Goal: Task Accomplishment & Management: Manage account settings

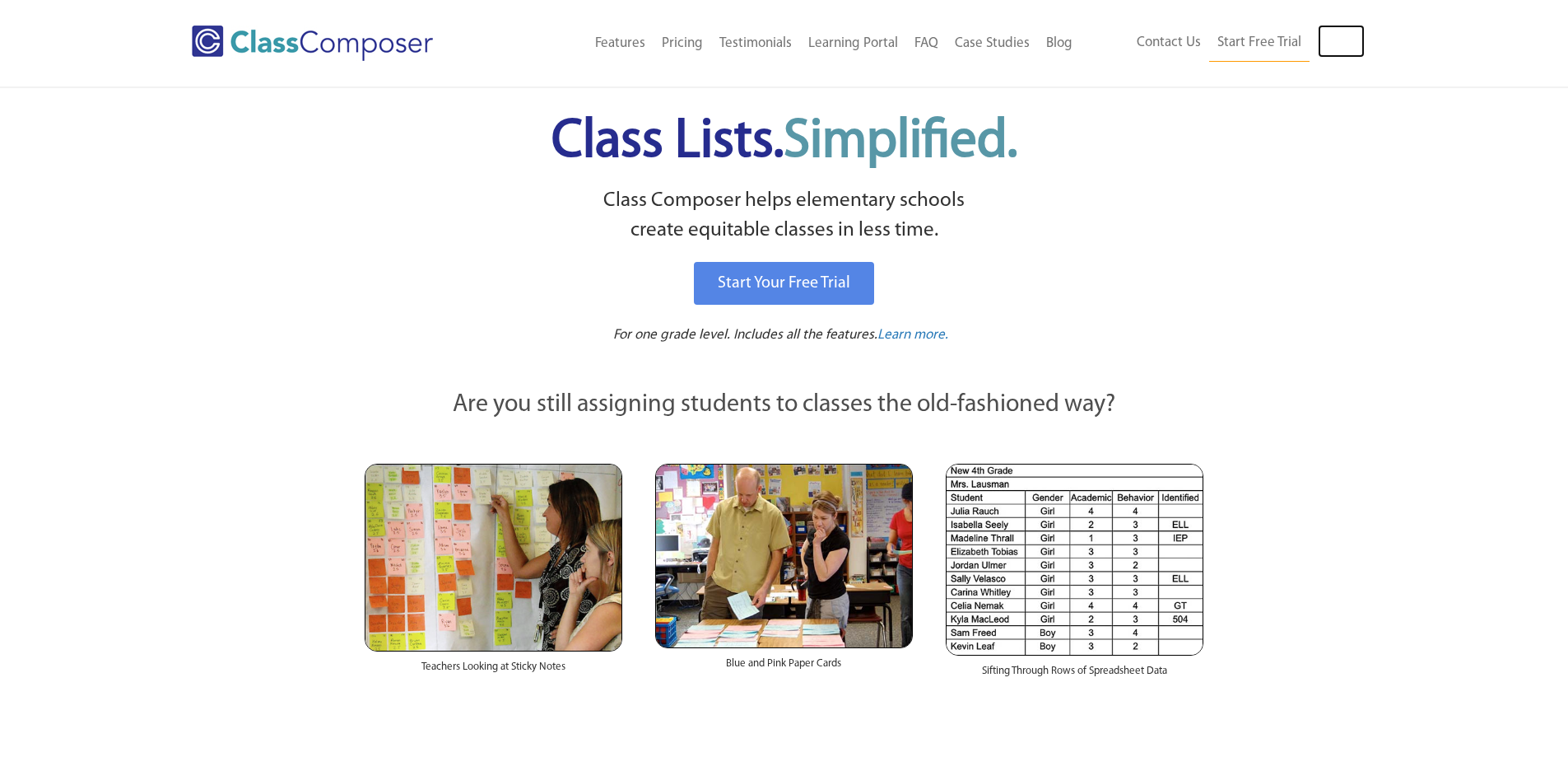
click at [1339, 44] on link "Log In" at bounding box center [1342, 40] width 47 height 33
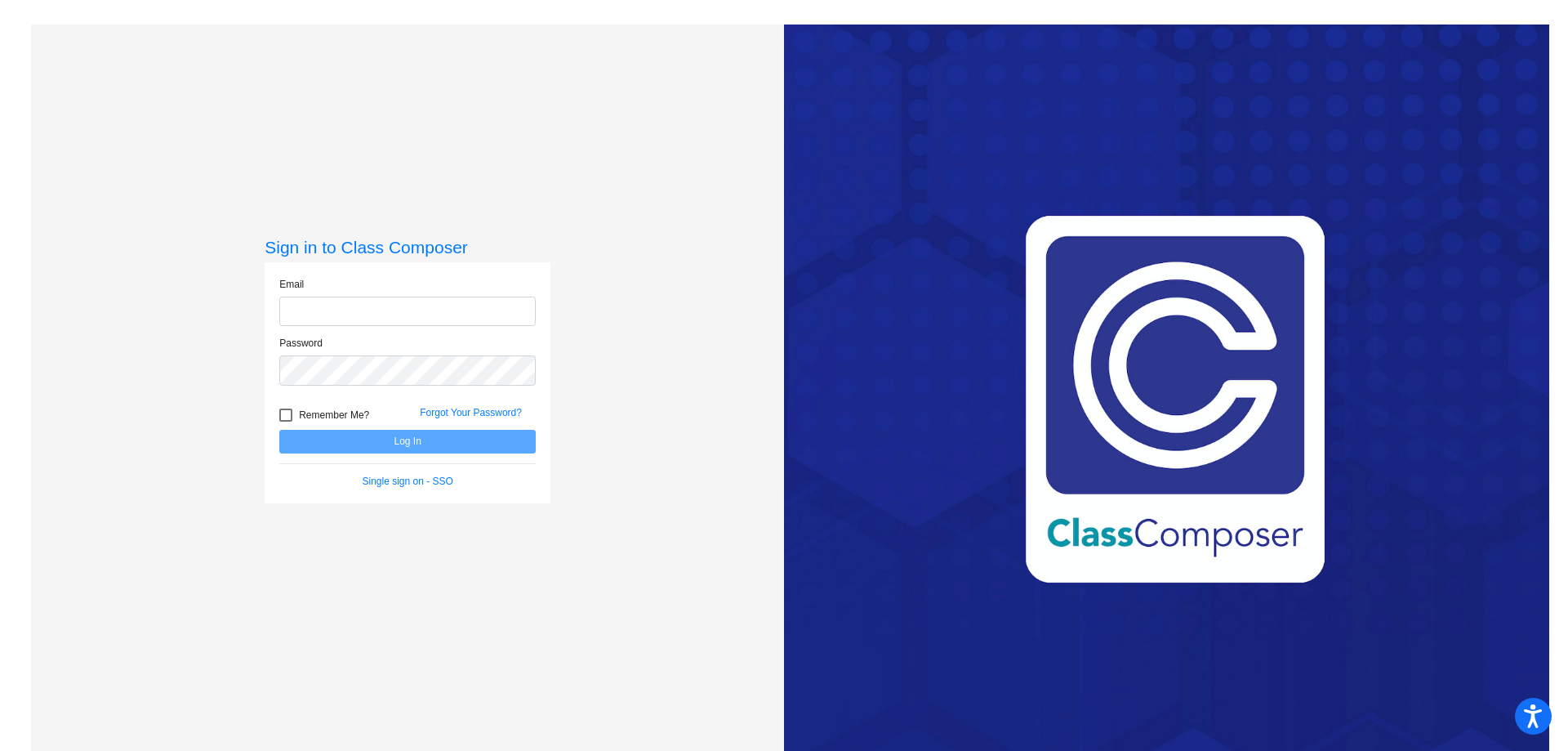
type input "[EMAIL_ADDRESS][DOMAIN_NAME]"
click at [483, 436] on button "Log In" at bounding box center [407, 441] width 256 height 23
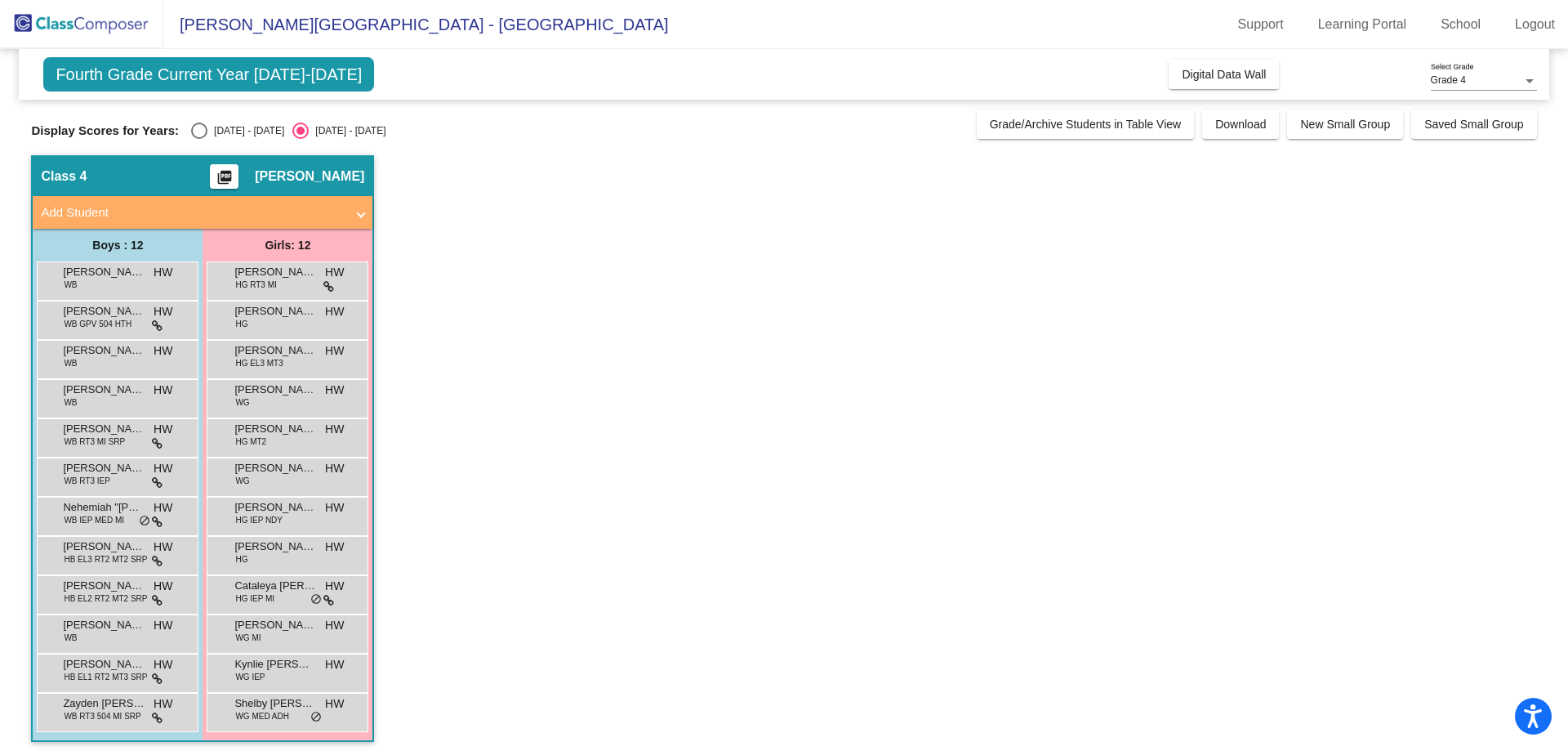
click at [200, 134] on div "Select an option" at bounding box center [200, 131] width 17 height 17
click at [200, 139] on input "[DATE] - [DATE]" at bounding box center [199, 139] width 1 height 1
radio input "true"
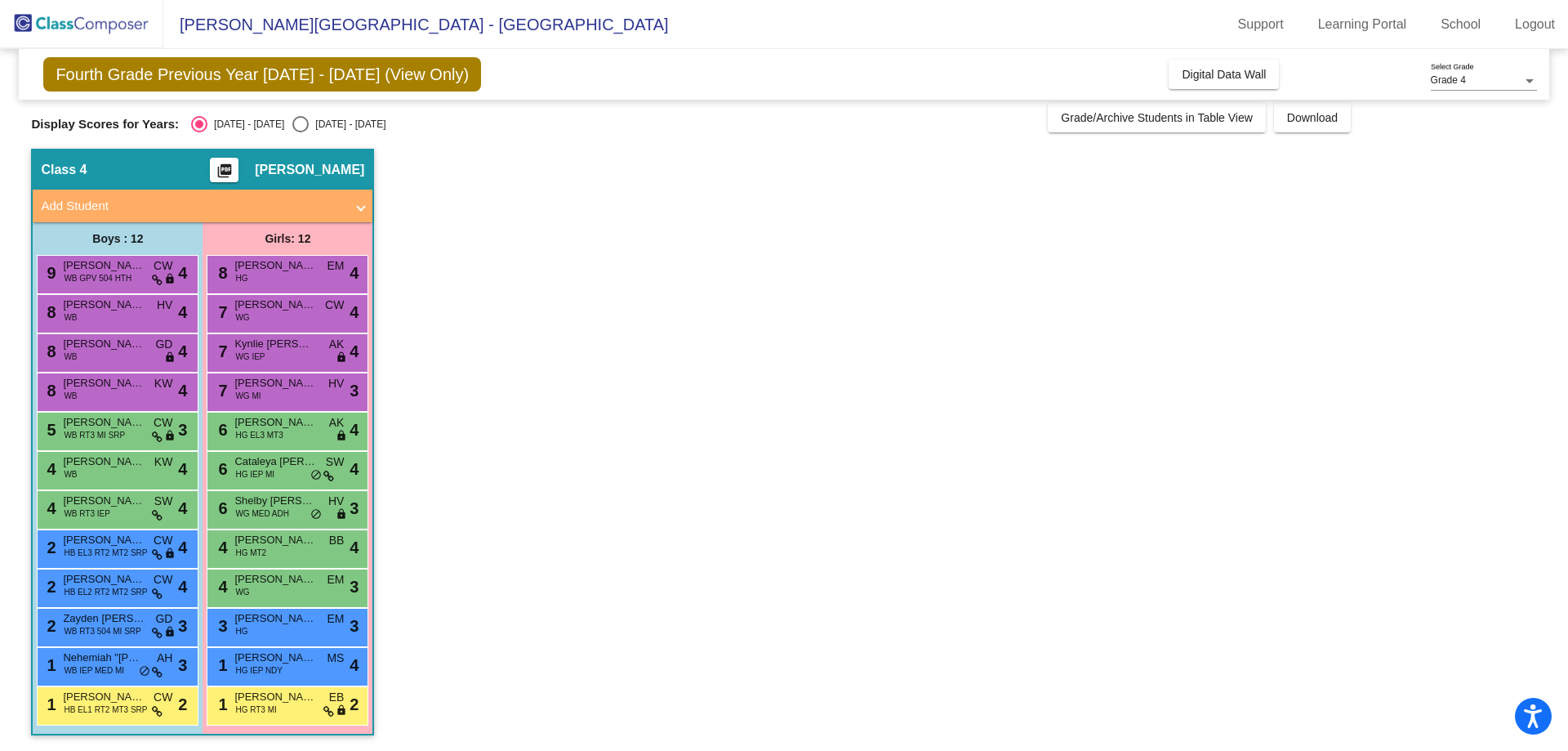
scroll to position [8, 0]
click at [279, 384] on span "[PERSON_NAME]" at bounding box center [276, 383] width 82 height 17
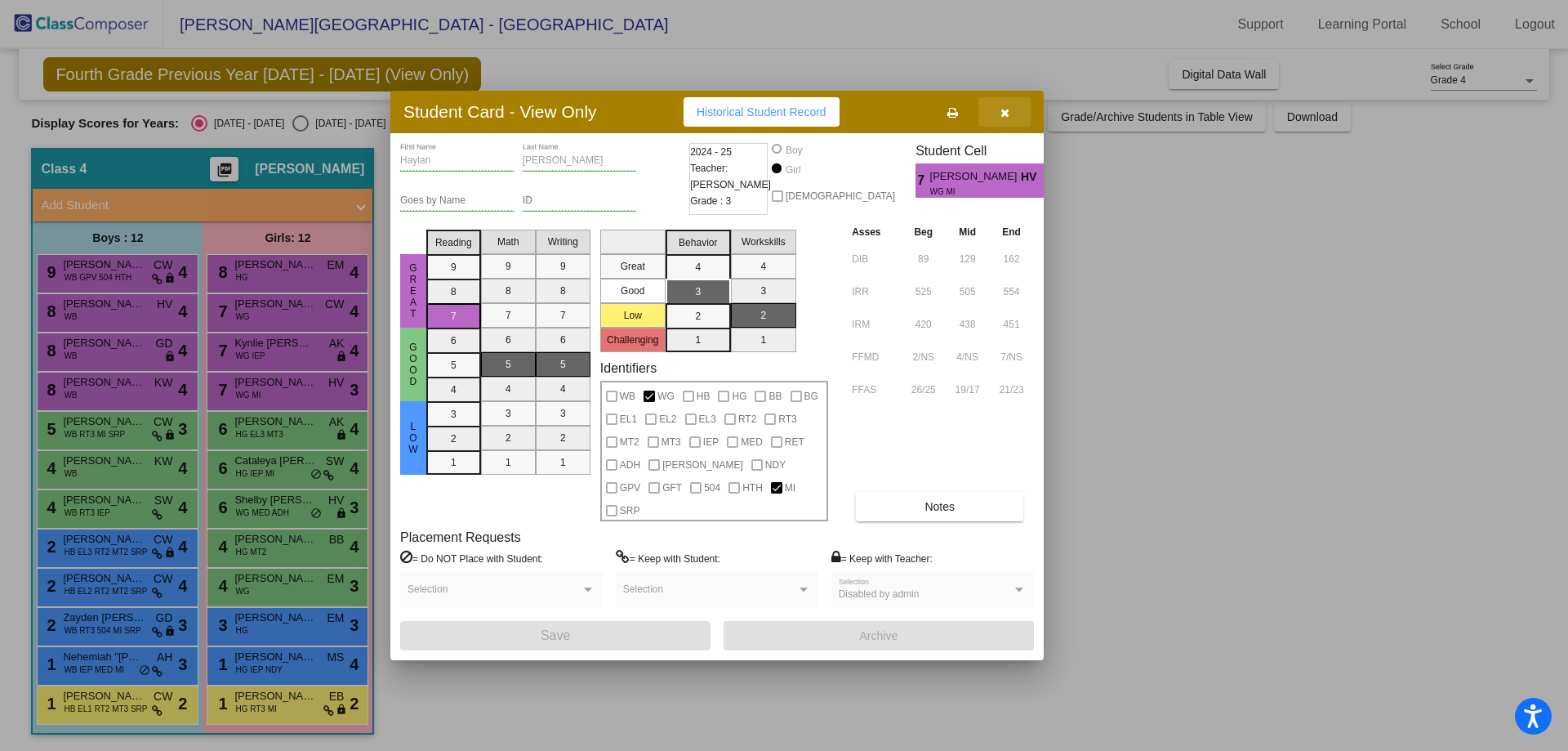
drag, startPoint x: 998, startPoint y: 119, endPoint x: 996, endPoint y: 135, distance: 16.1
click at [998, 119] on button "button" at bounding box center [1004, 111] width 53 height 29
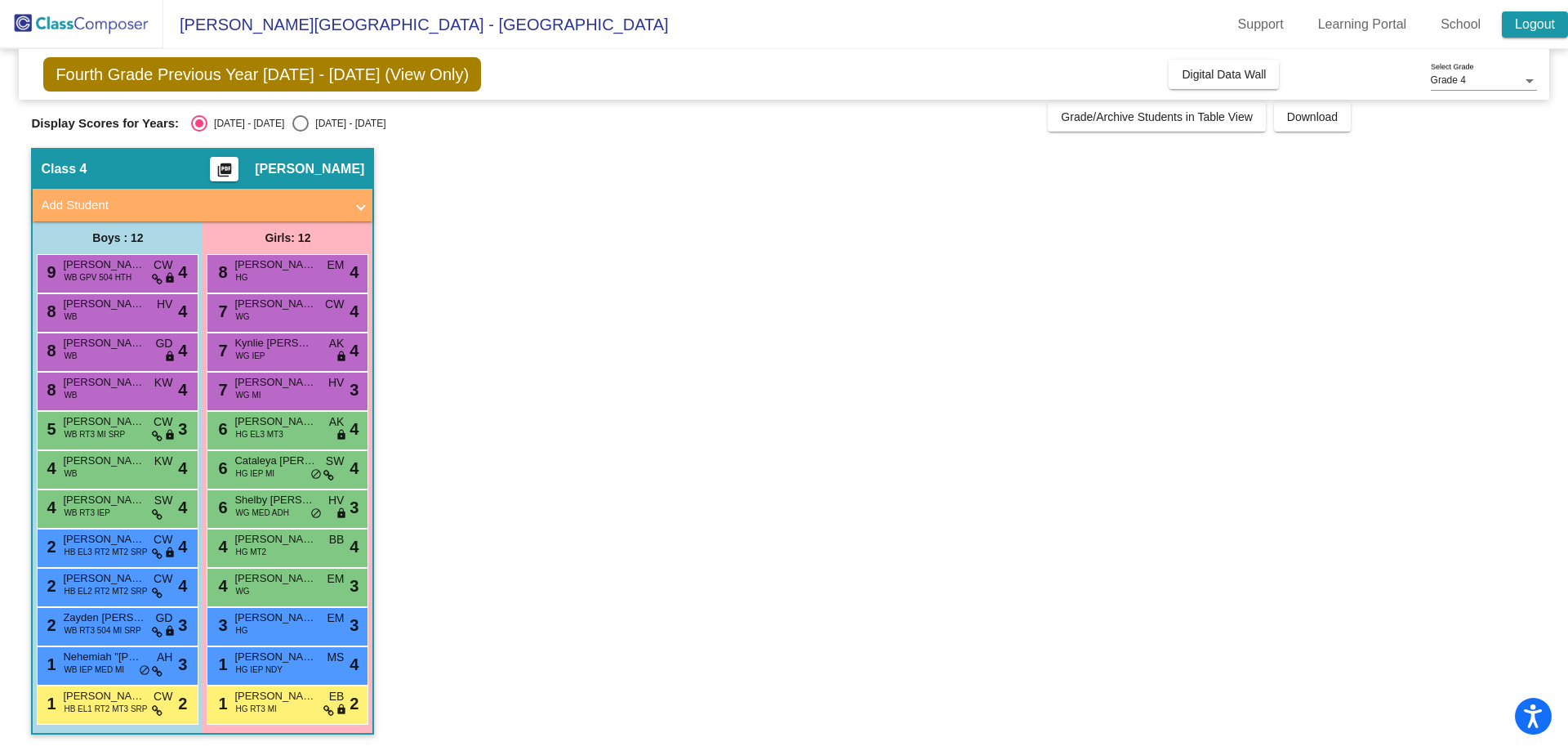
drag, startPoint x: 1558, startPoint y: 23, endPoint x: 1550, endPoint y: 28, distance: 9.4
click at [1556, 23] on link "Logout" at bounding box center [1535, 24] width 66 height 26
